Goal: Check status: Check status

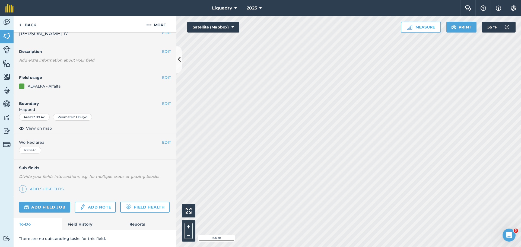
scroll to position [23, 0]
click at [81, 221] on link "Field History" at bounding box center [93, 224] width 62 height 12
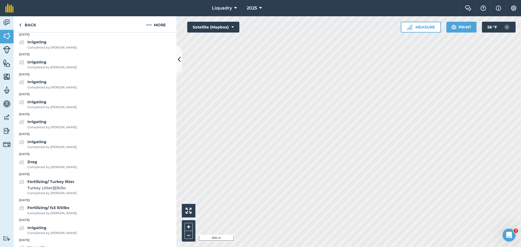
scroll to position [240, 0]
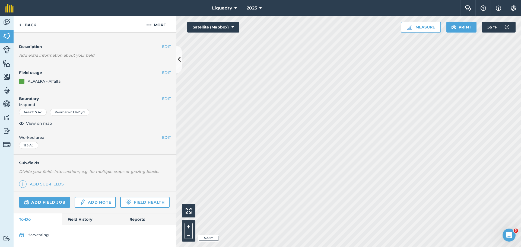
scroll to position [28, 0]
click at [80, 218] on link "Field History" at bounding box center [93, 219] width 62 height 12
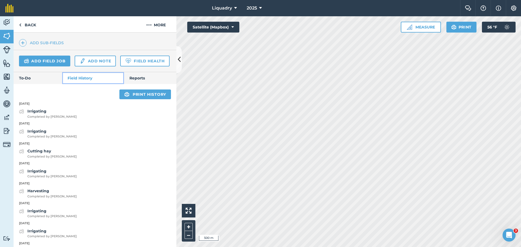
scroll to position [164, 0]
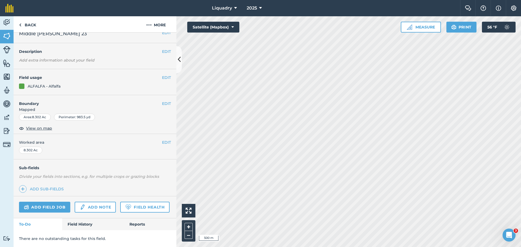
scroll to position [23, 0]
click at [76, 225] on link "Field History" at bounding box center [93, 224] width 62 height 12
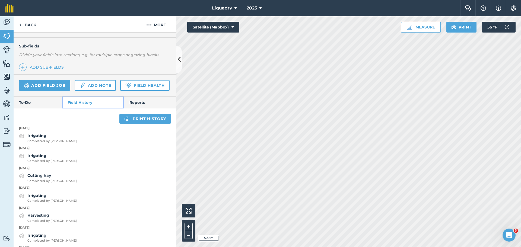
scroll to position [132, 0]
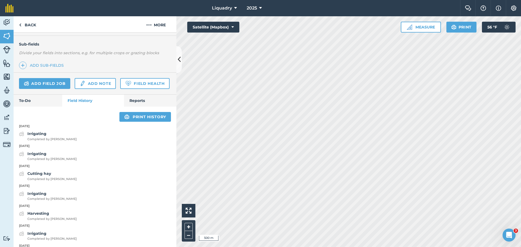
scroll to position [23, 0]
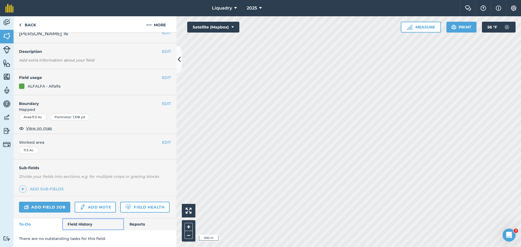
click at [73, 224] on link "Field History" at bounding box center [93, 224] width 62 height 12
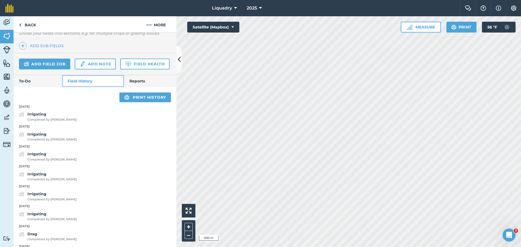
scroll to position [159, 0]
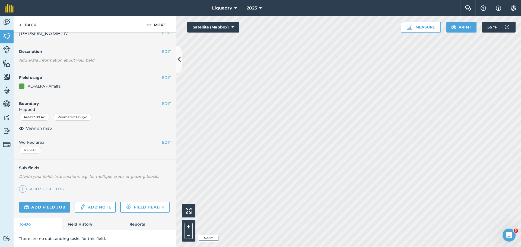
scroll to position [23, 0]
